Goal: Navigation & Orientation: Find specific page/section

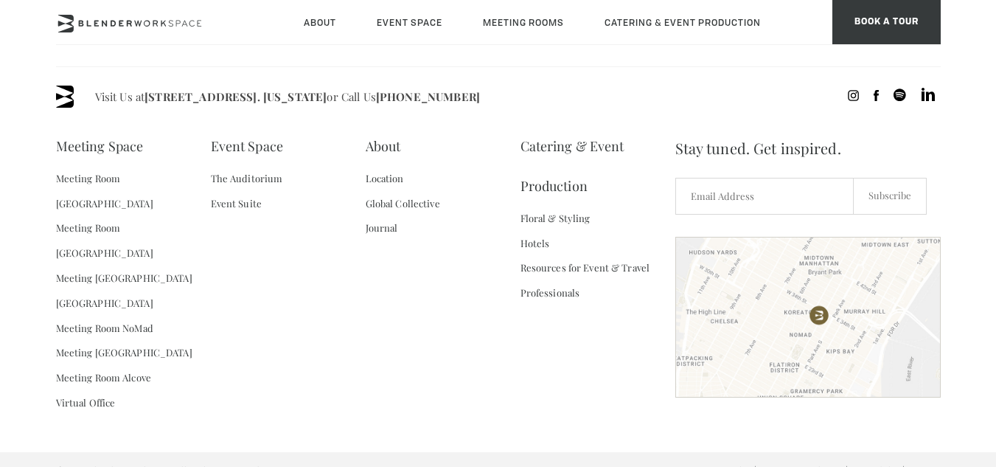
scroll to position [2256, 0]
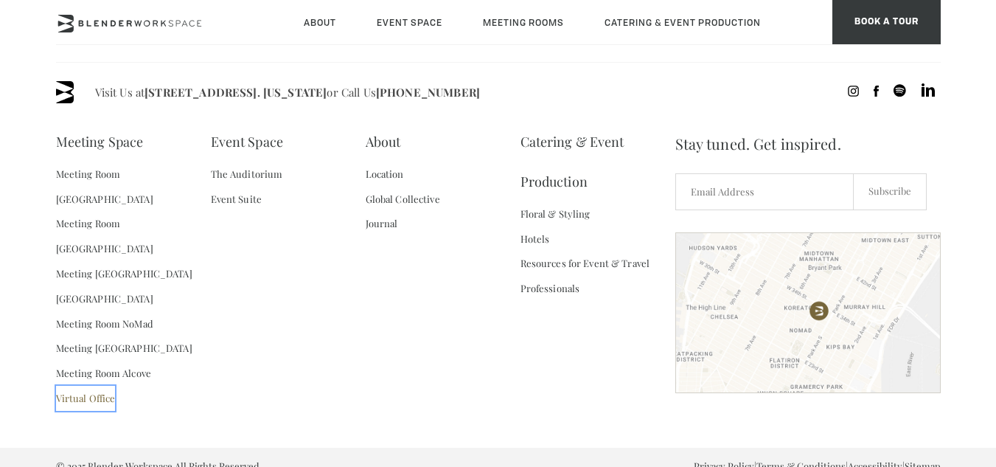
click at [89, 385] on link "Virtual Office" at bounding box center [86, 397] width 60 height 25
